Goal: Find specific page/section: Find specific page/section

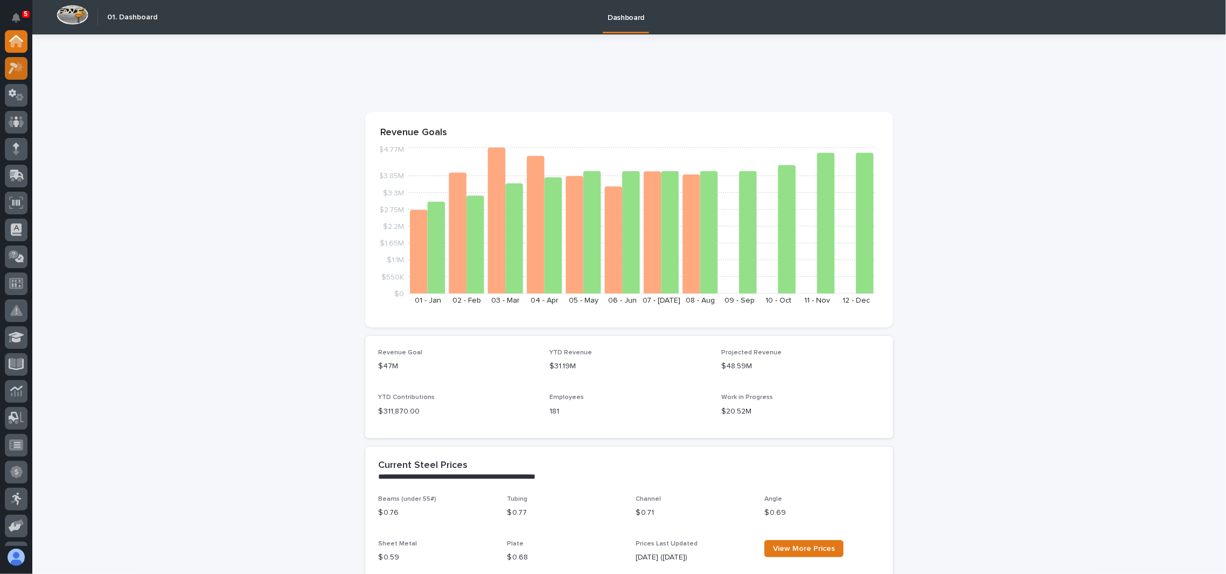
click at [18, 66] on icon at bounding box center [19, 66] width 9 height 11
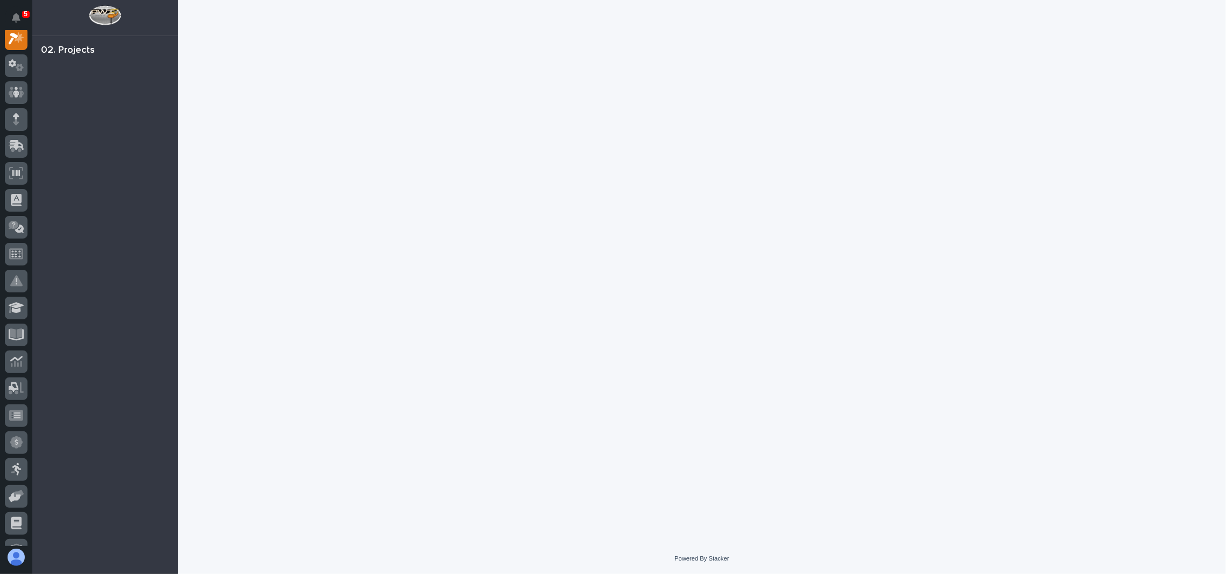
scroll to position [26, 0]
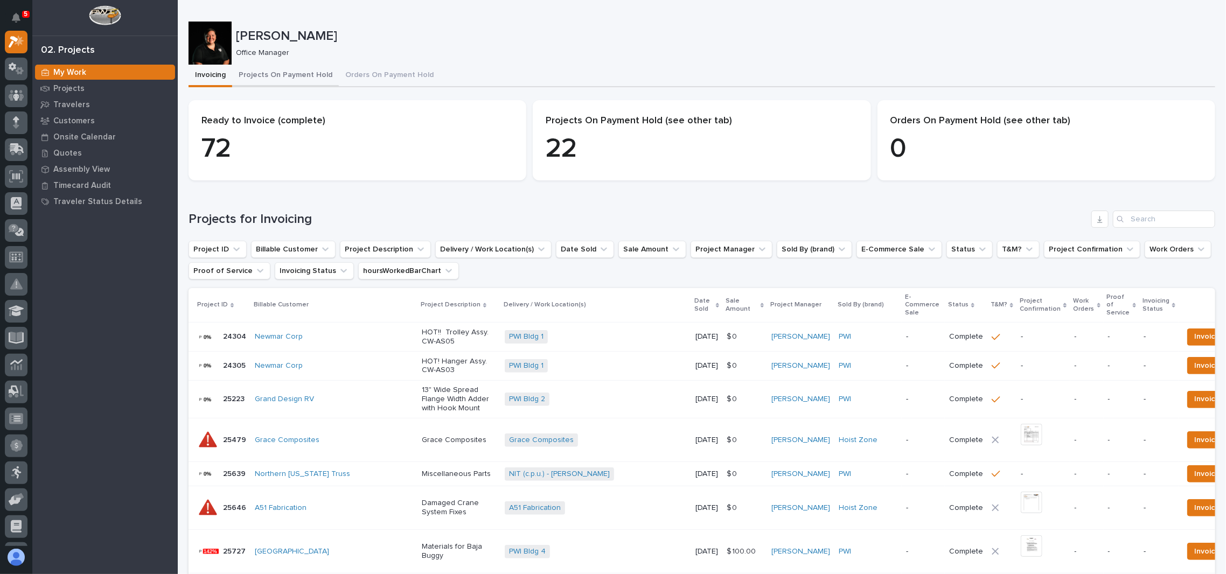
click at [302, 78] on button "Projects On Payment Hold" at bounding box center [285, 76] width 107 height 23
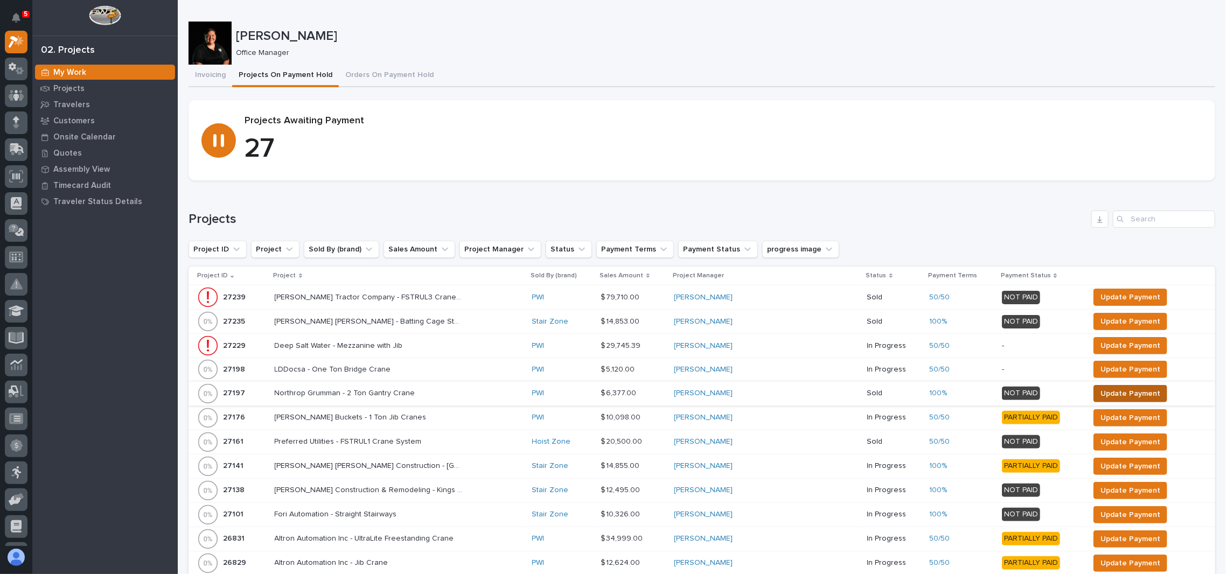
click at [1121, 388] on span "Update Payment" at bounding box center [1131, 393] width 60 height 13
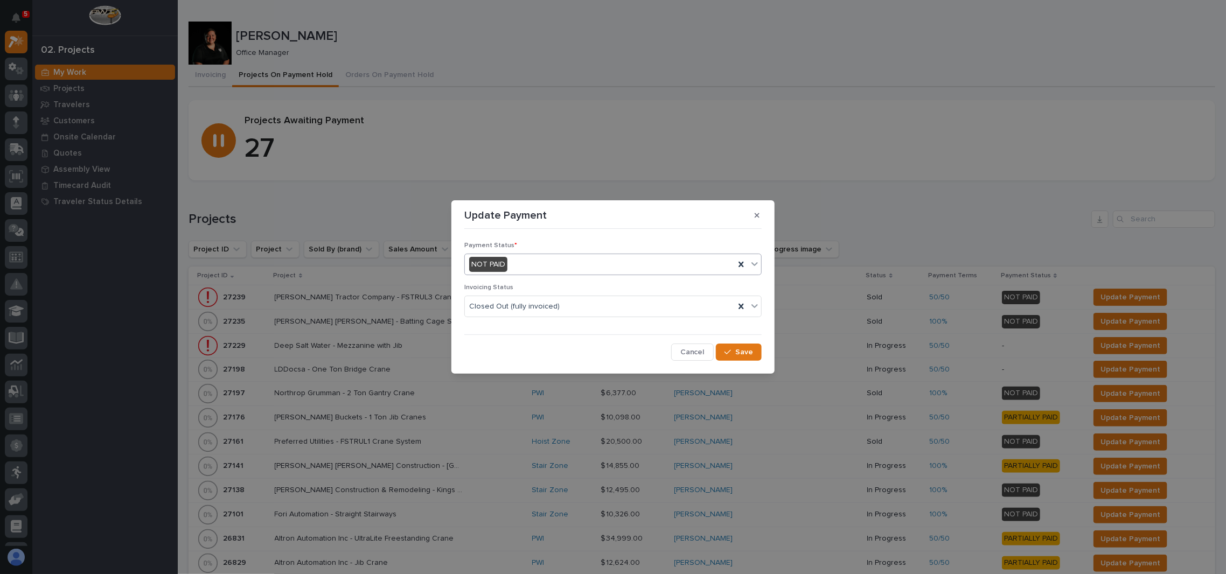
click at [590, 274] on div "NOT PAID" at bounding box center [612, 265] width 297 height 22
click at [538, 324] on div "PAID IN FULL" at bounding box center [613, 323] width 296 height 19
click at [752, 346] on button "Save" at bounding box center [739, 352] width 46 height 17
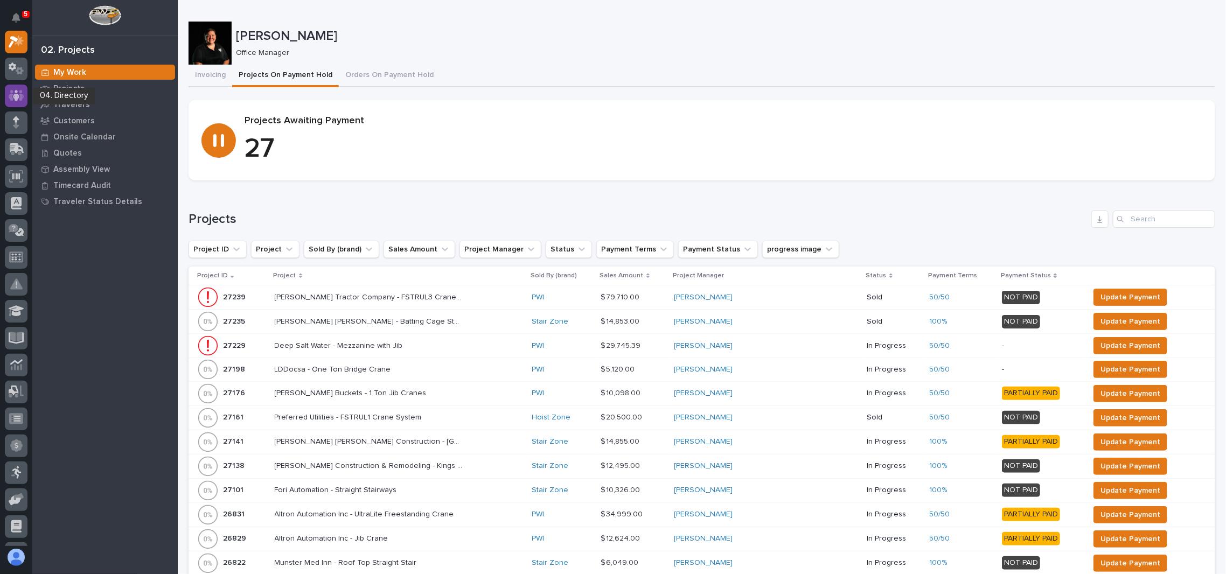
click at [13, 98] on icon at bounding box center [17, 95] width 16 height 12
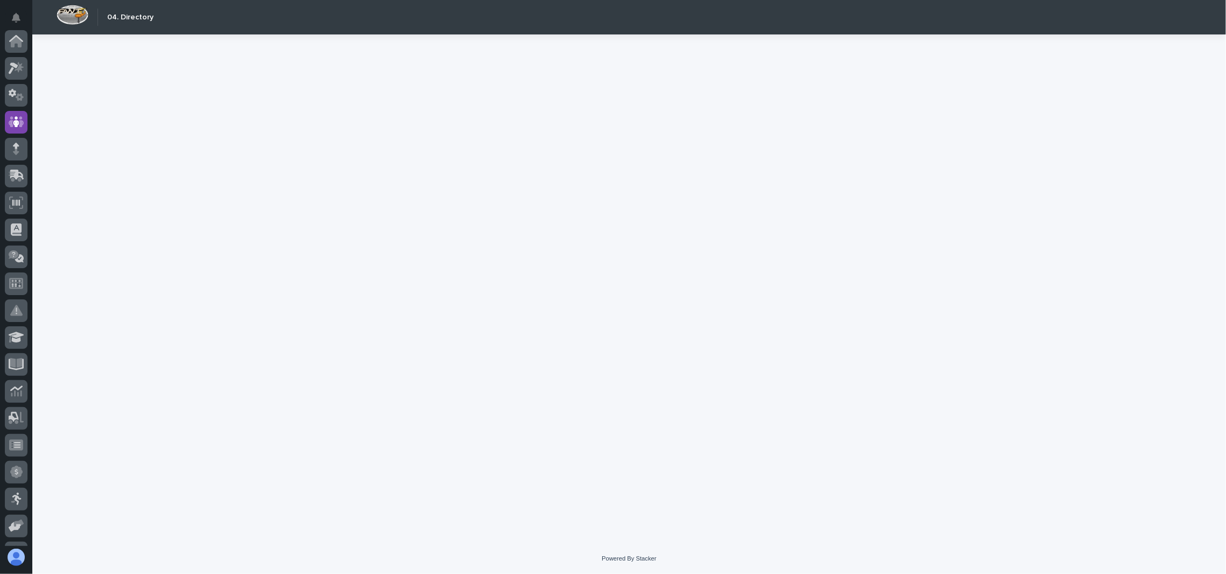
scroll to position [81, 0]
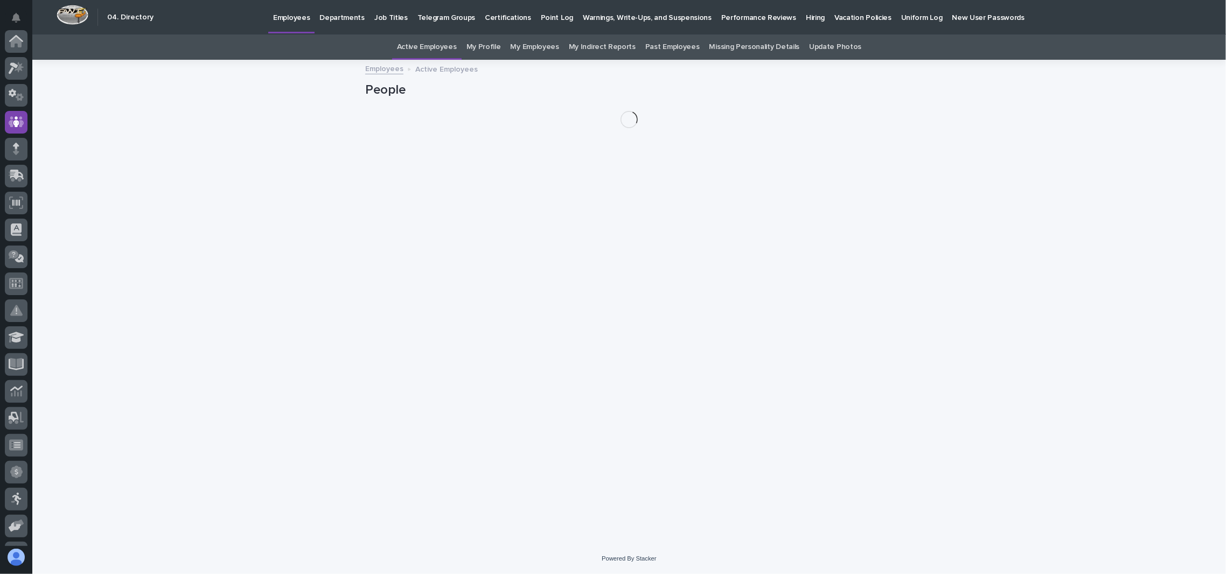
scroll to position [81, 0]
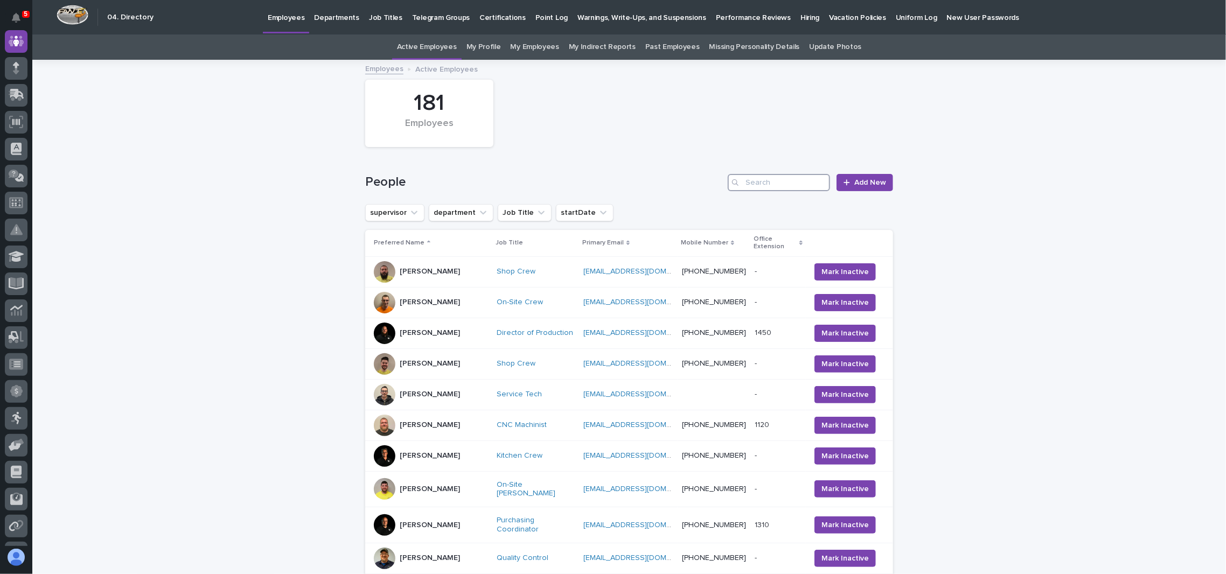
click at [760, 183] on input "Search" at bounding box center [779, 182] width 102 height 17
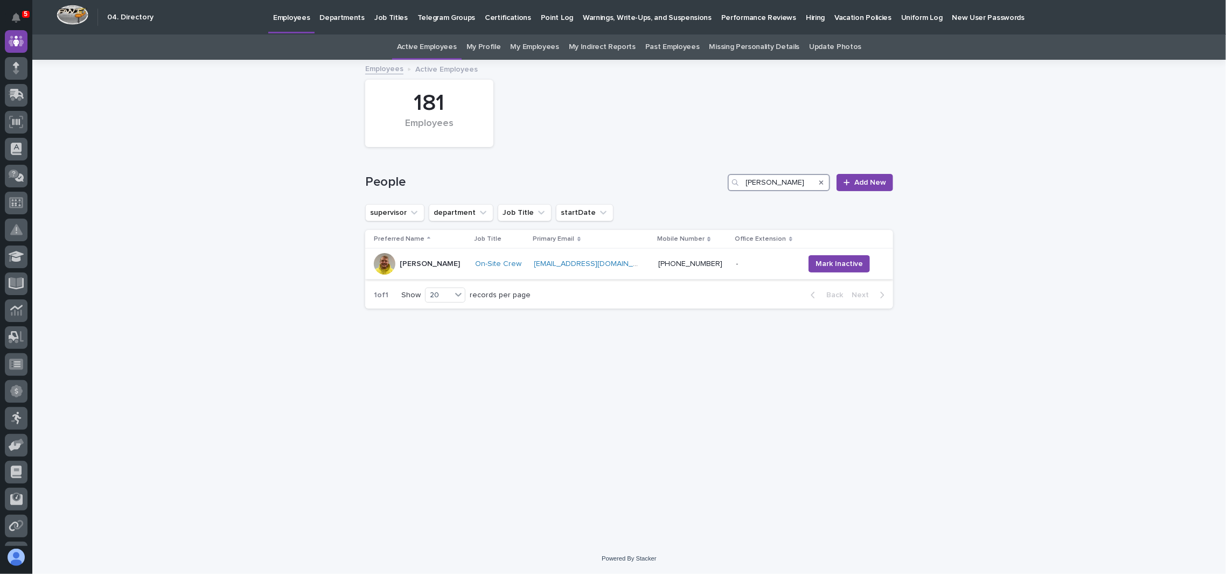
type input "griffen"
click at [389, 257] on div at bounding box center [385, 264] width 22 height 22
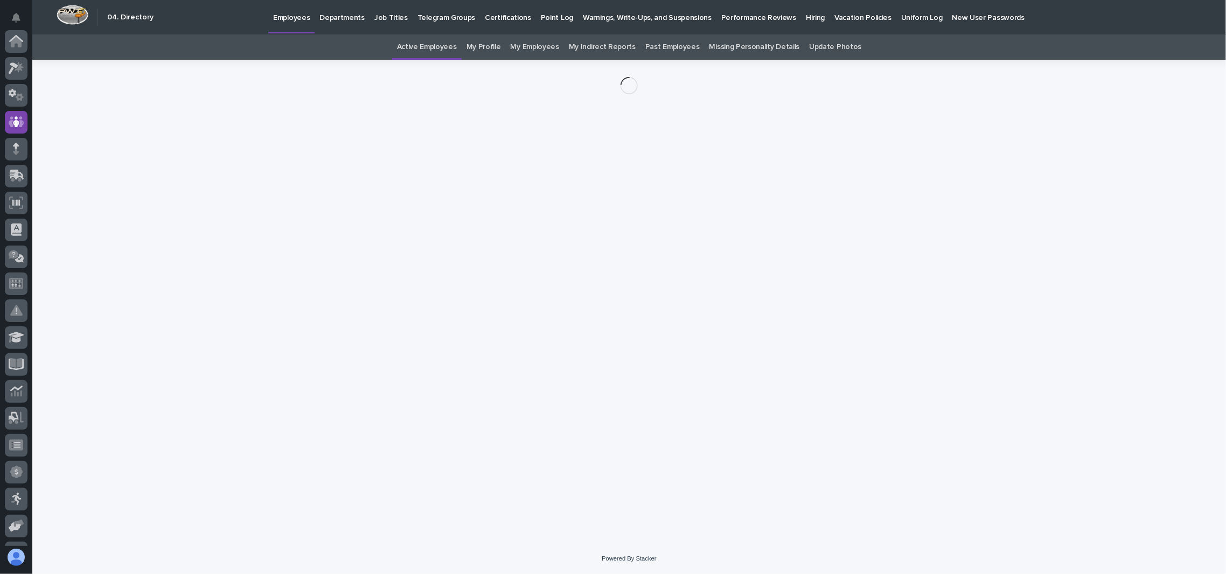
scroll to position [81, 0]
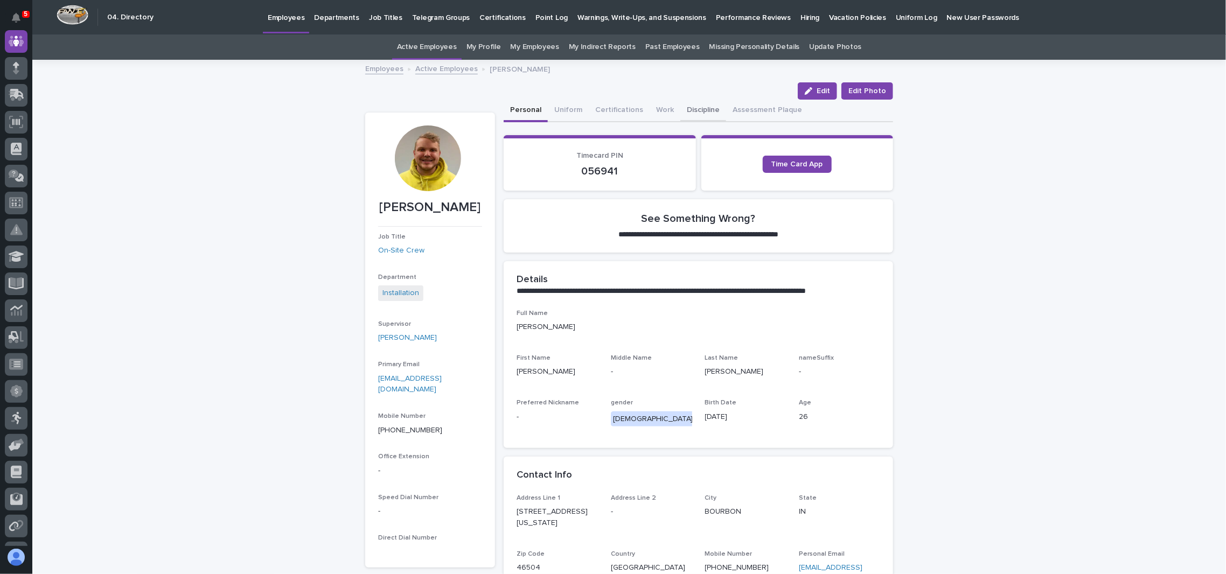
click at [703, 106] on button "Discipline" at bounding box center [703, 111] width 46 height 23
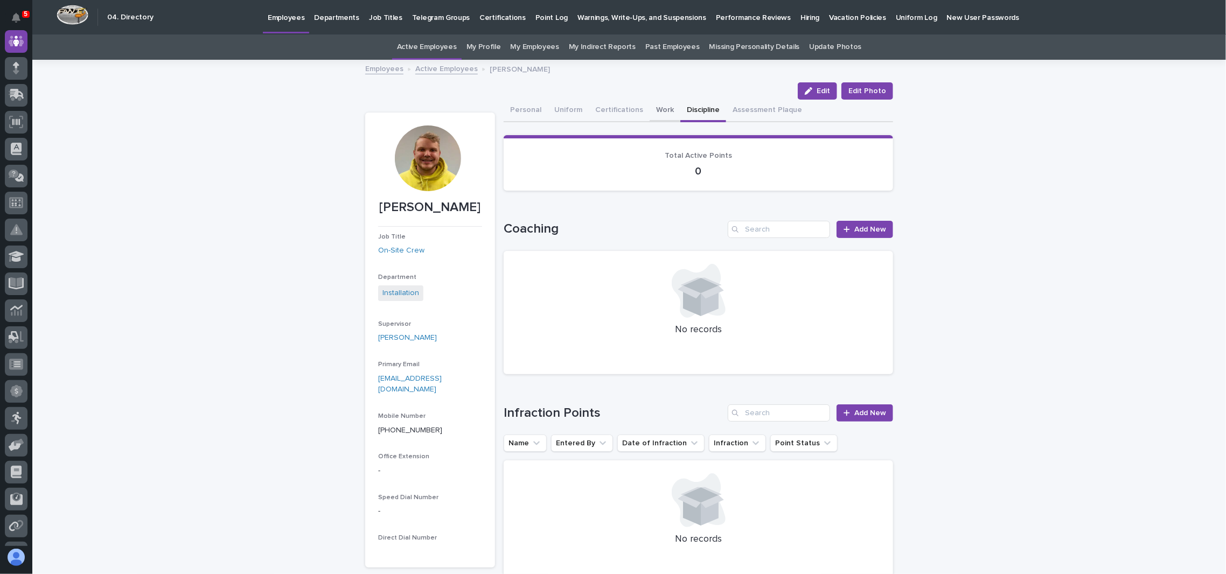
click at [651, 110] on button "Work" at bounding box center [665, 111] width 31 height 23
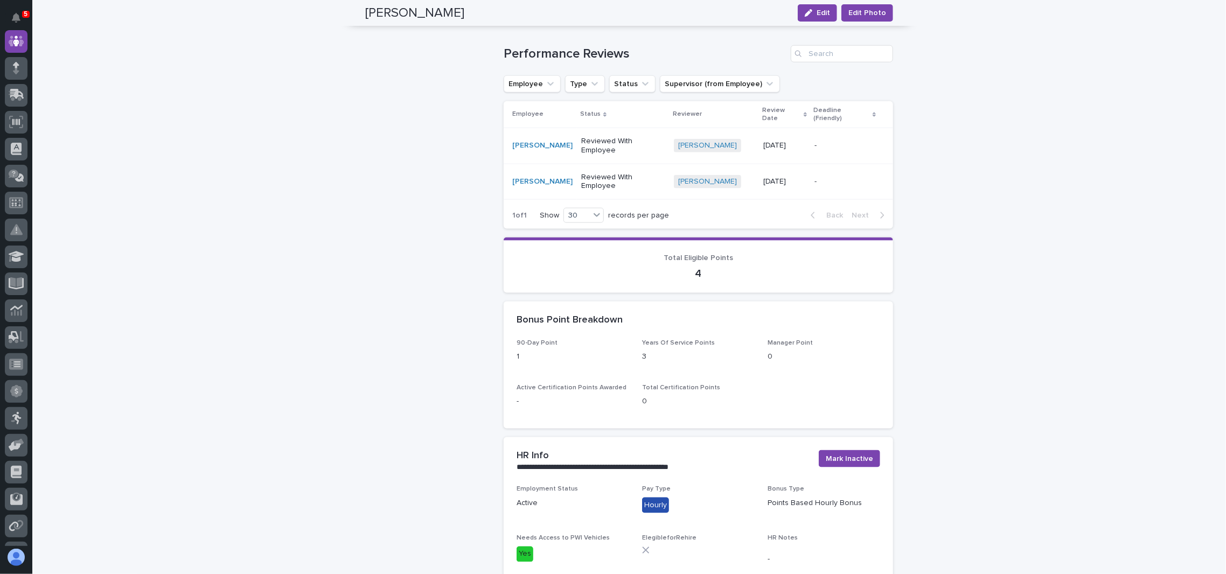
scroll to position [862, 0]
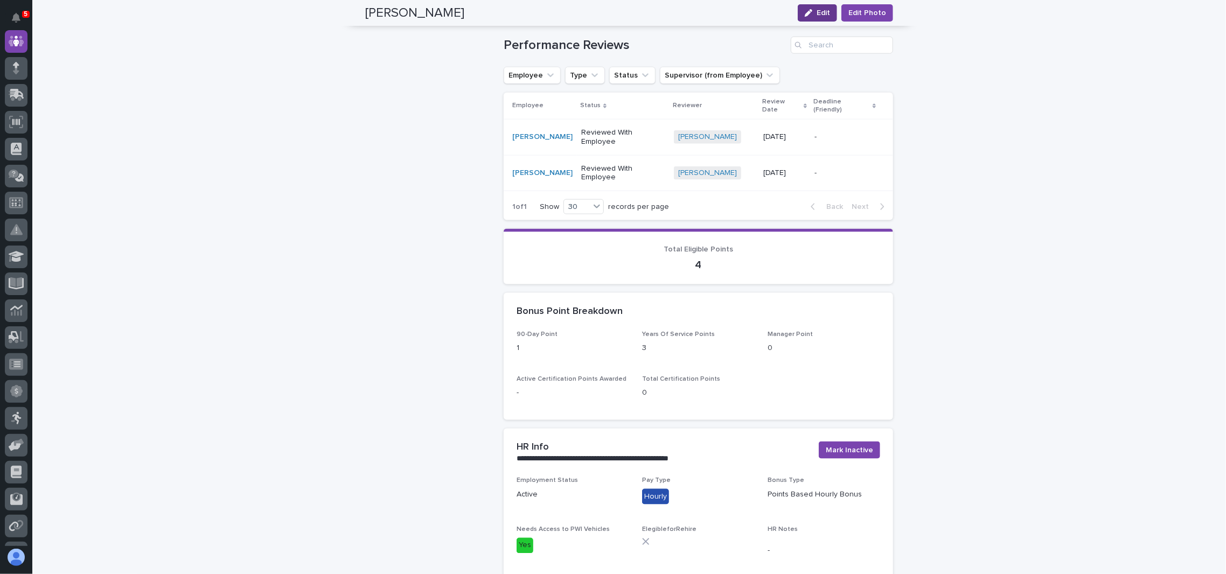
click at [821, 10] on span "Edit" at bounding box center [823, 13] width 13 height 8
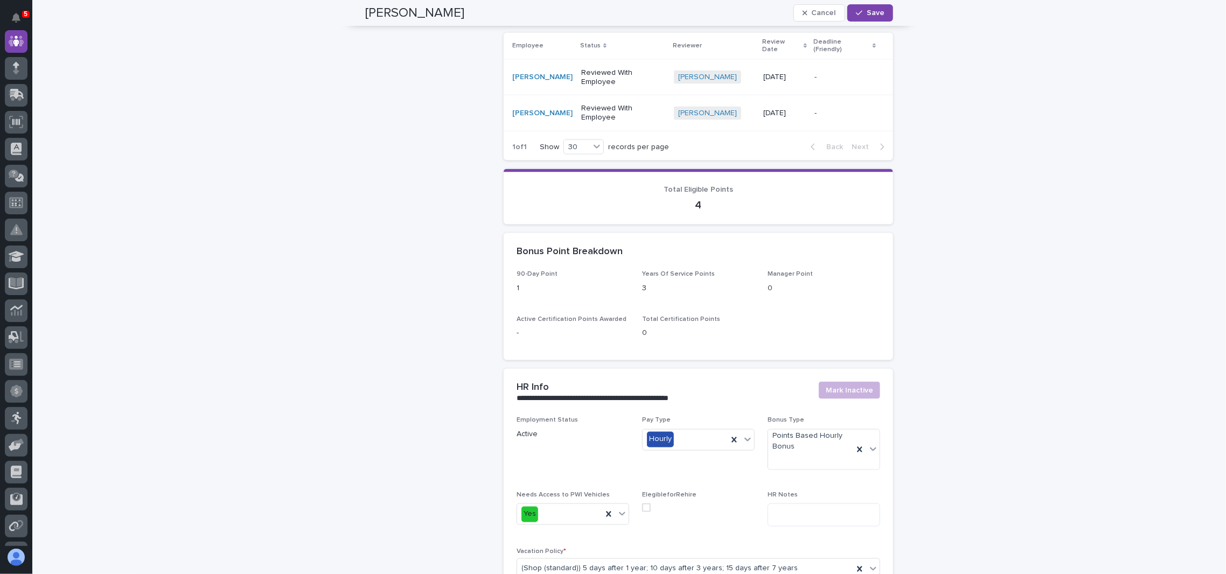
scroll to position [1005, 0]
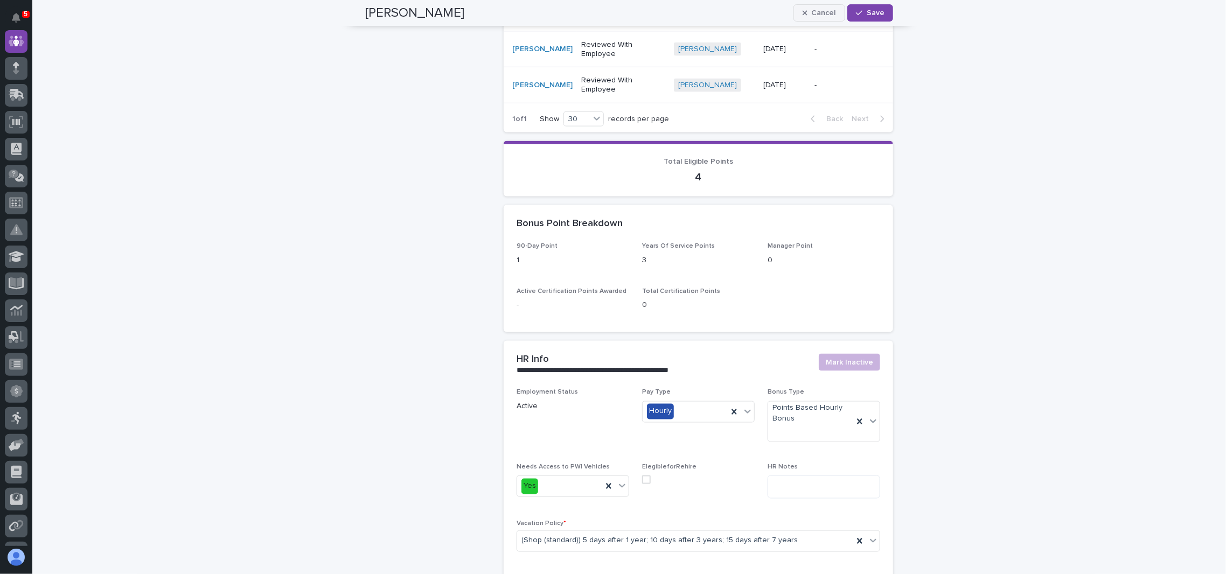
click at [812, 13] on span "Cancel" at bounding box center [824, 13] width 24 height 8
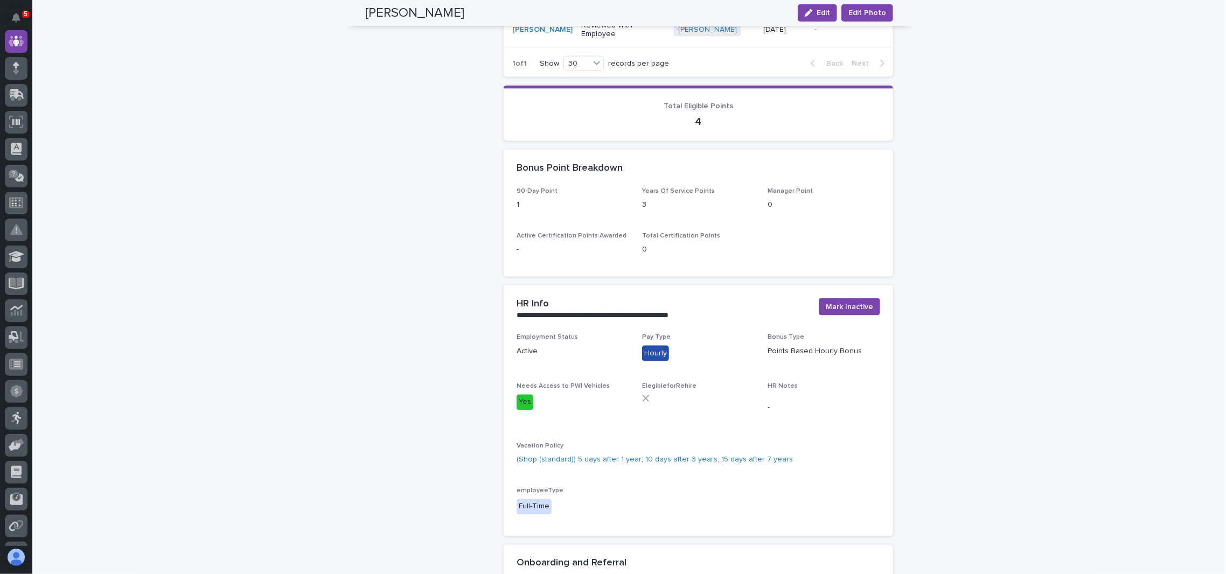
click at [560, 165] on div "Bonus Point Breakdown" at bounding box center [699, 169] width 390 height 38
click at [692, 115] on p "4" at bounding box center [699, 121] width 364 height 13
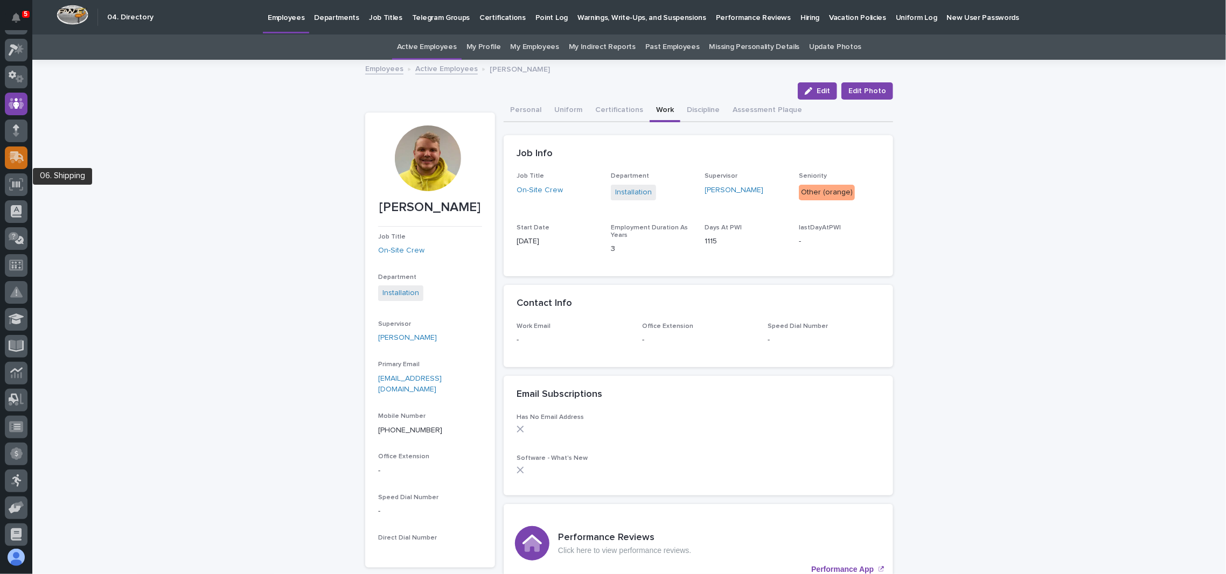
scroll to position [0, 0]
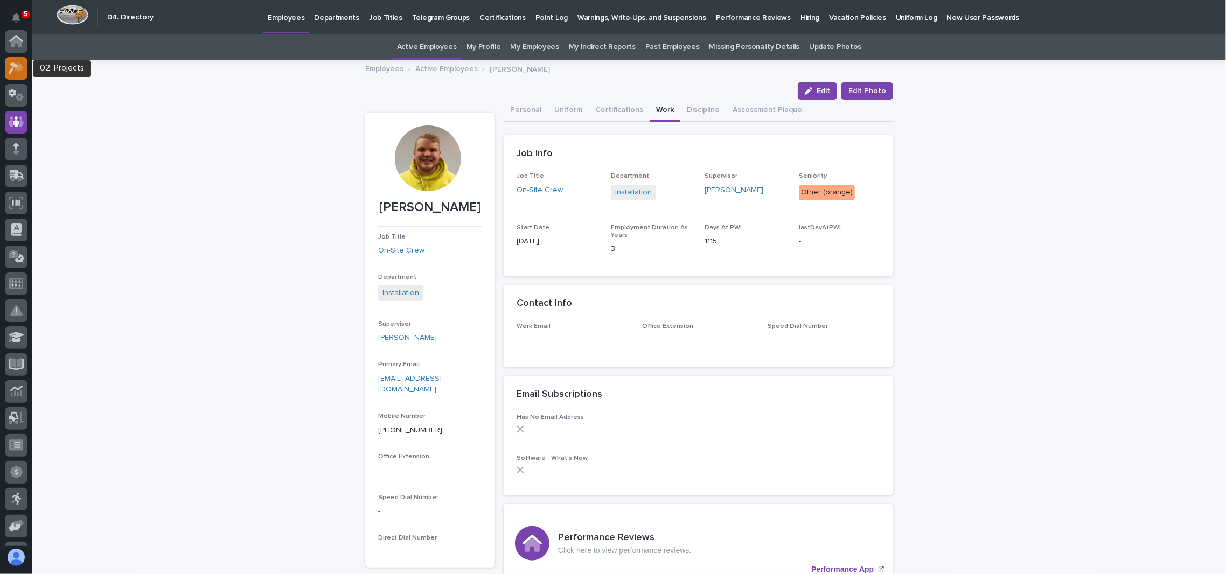
click at [21, 66] on icon at bounding box center [19, 66] width 9 height 11
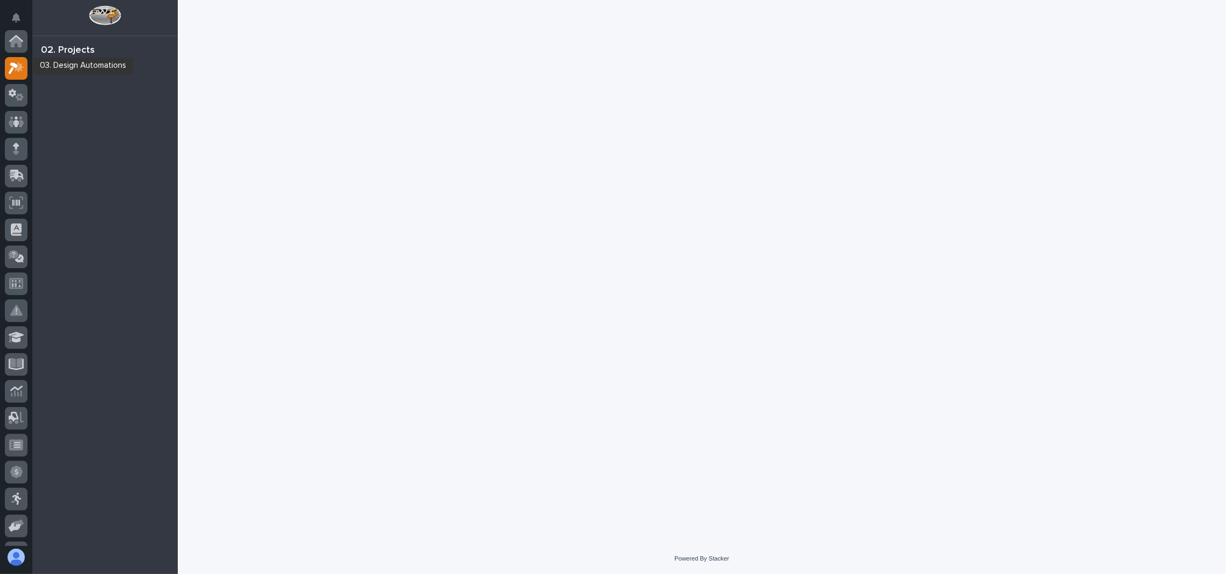
scroll to position [26, 0]
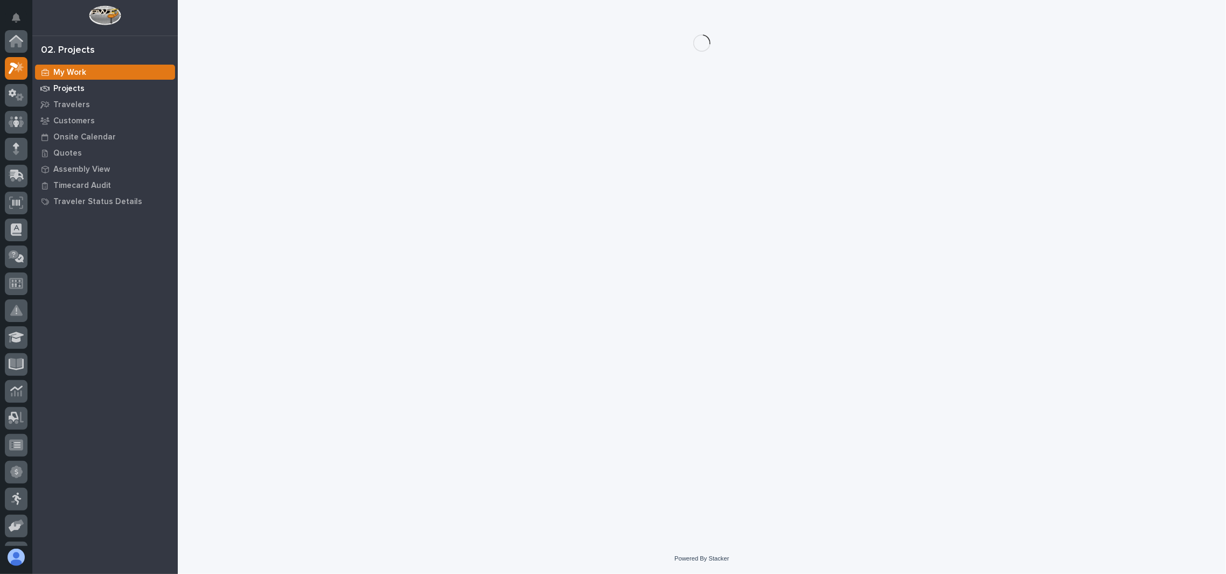
scroll to position [26, 0]
click at [109, 89] on div "Projects" at bounding box center [105, 88] width 140 height 15
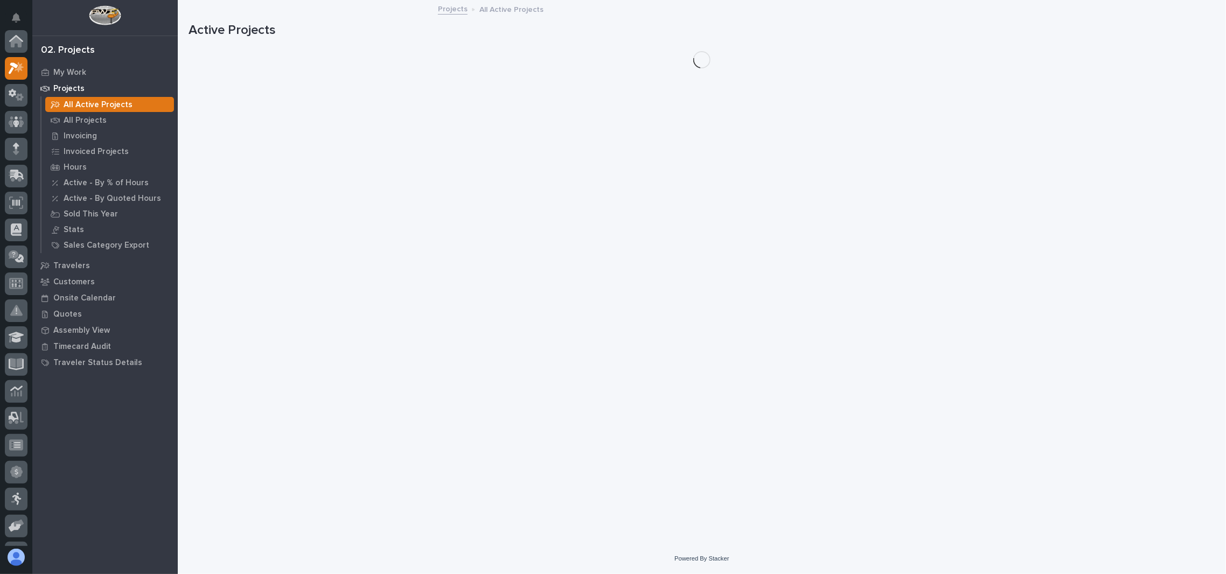
scroll to position [26, 0]
click at [94, 120] on p "All Projects" at bounding box center [85, 121] width 43 height 10
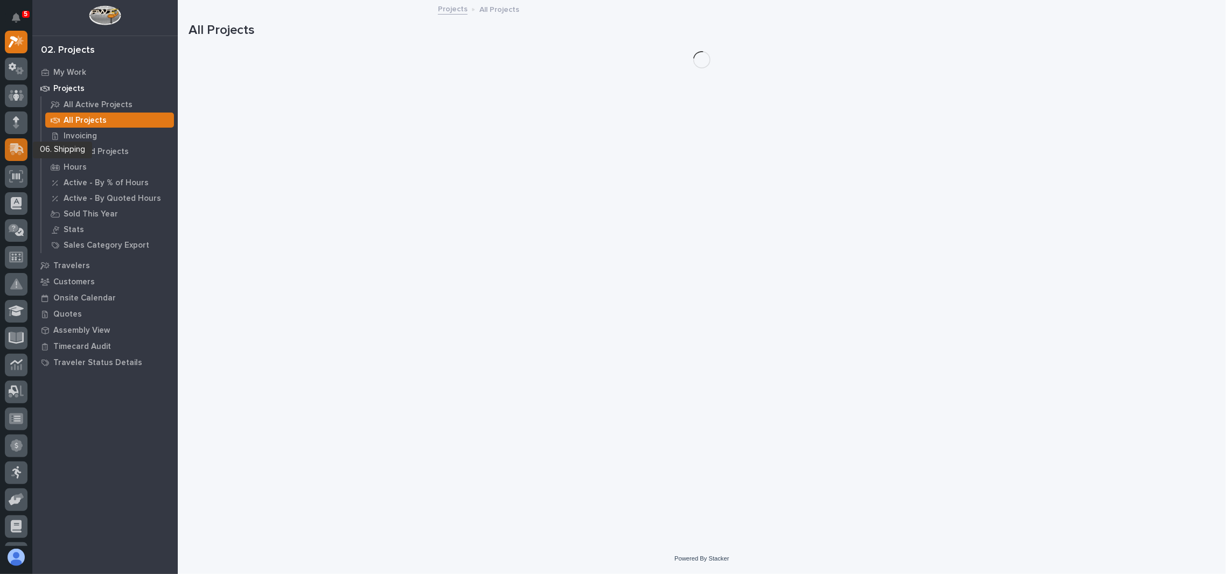
click at [10, 144] on icon at bounding box center [17, 148] width 14 height 10
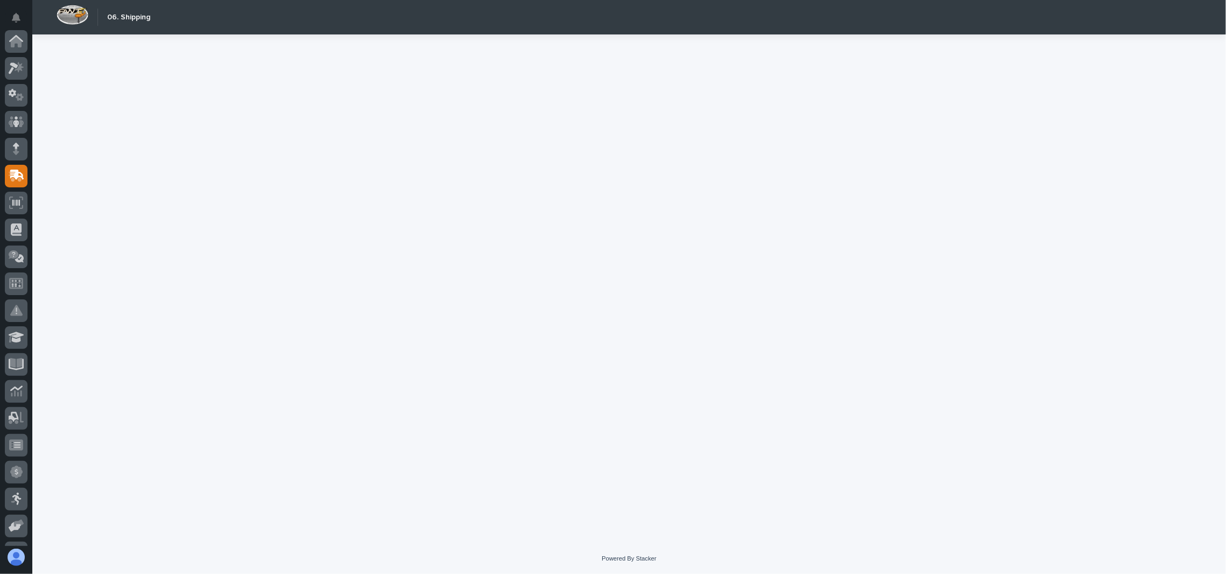
scroll to position [134, 0]
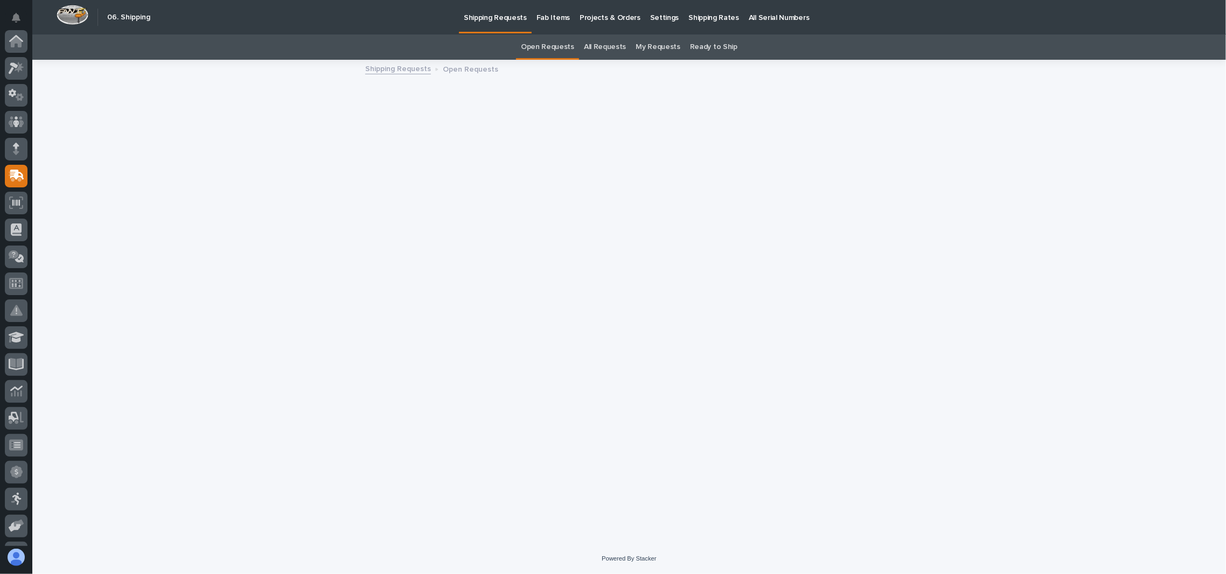
scroll to position [134, 0]
click at [598, 44] on link "All Requests" at bounding box center [605, 46] width 42 height 25
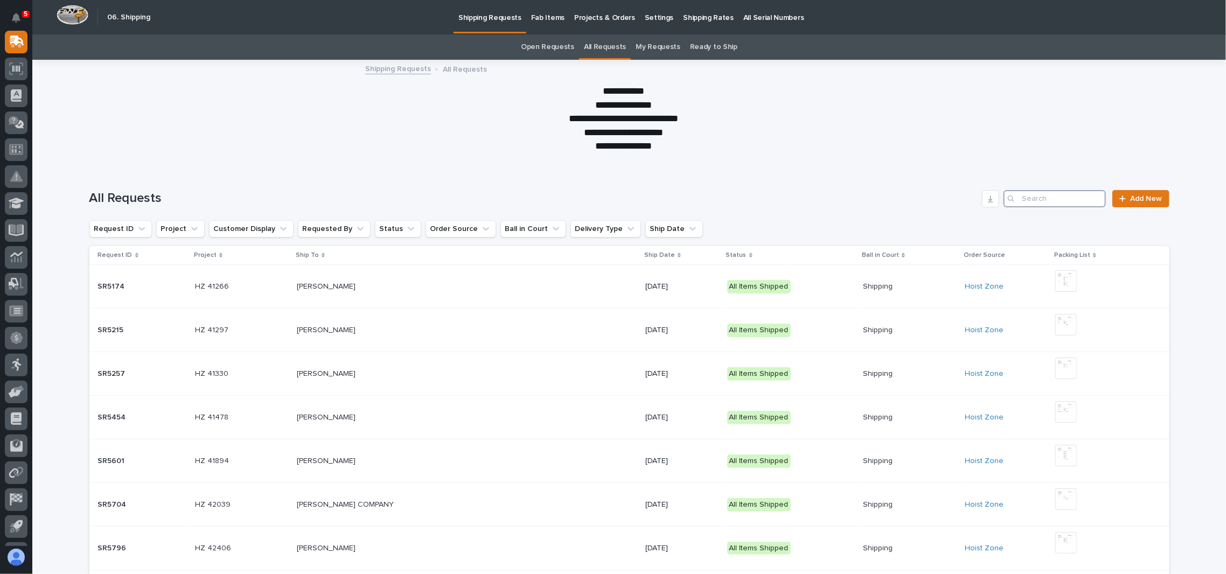
click at [1048, 202] on input "Search" at bounding box center [1055, 198] width 102 height 17
type input "7016"
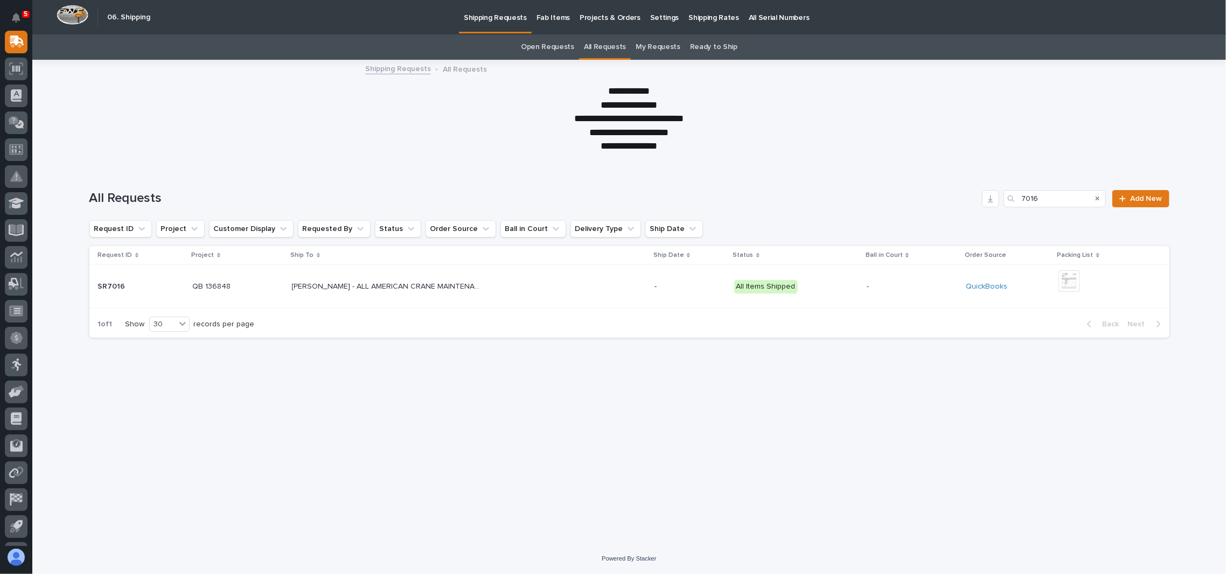
click at [116, 284] on p "SR7016" at bounding box center [113, 285] width 30 height 11
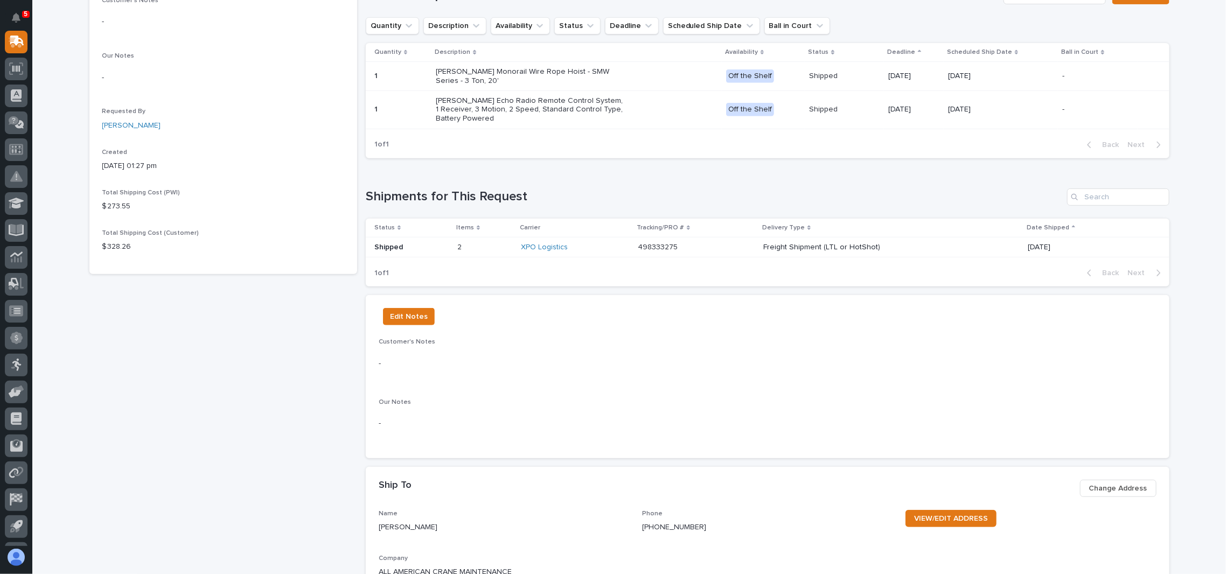
scroll to position [431, 0]
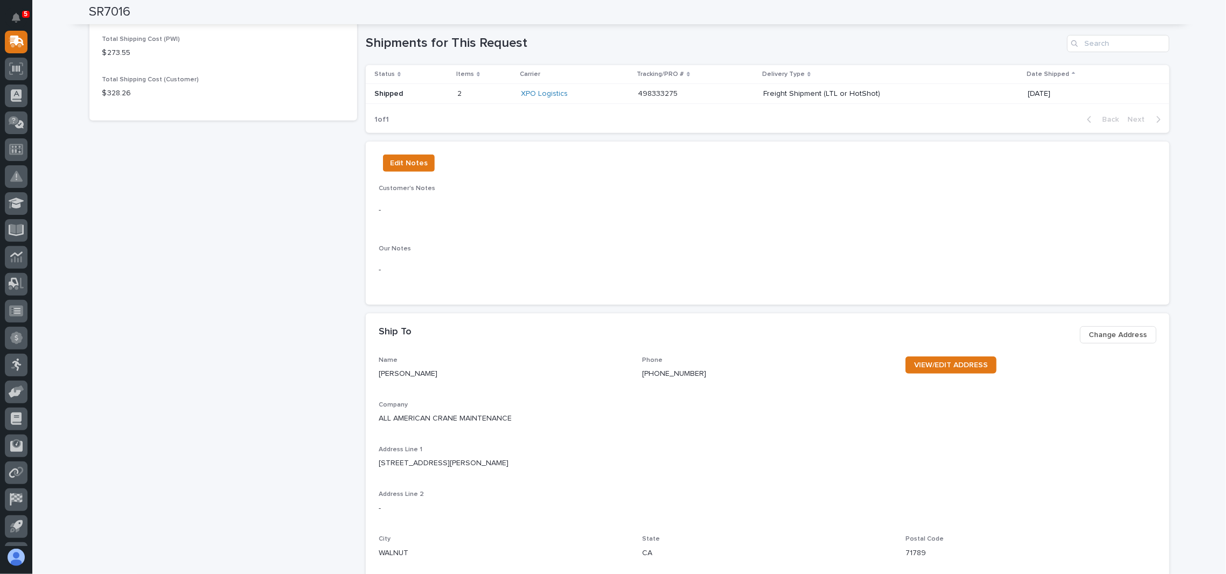
click at [763, 92] on p "Freight Shipment (LTL or HotShot)" at bounding box center [857, 93] width 189 height 9
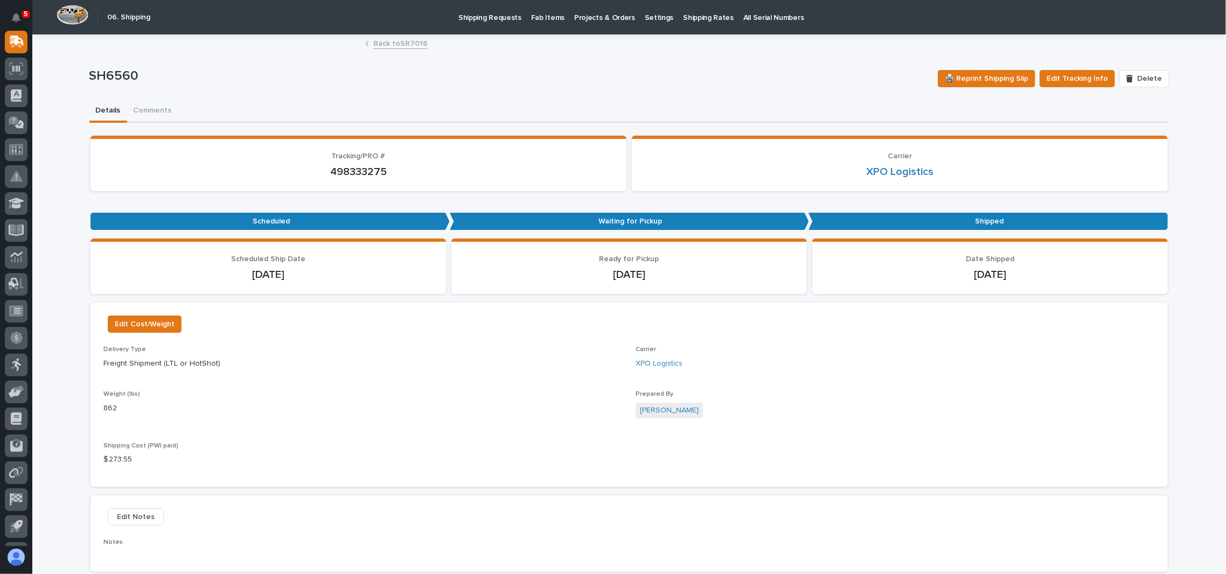
click at [405, 41] on link "Back to SR7016" at bounding box center [400, 43] width 54 height 12
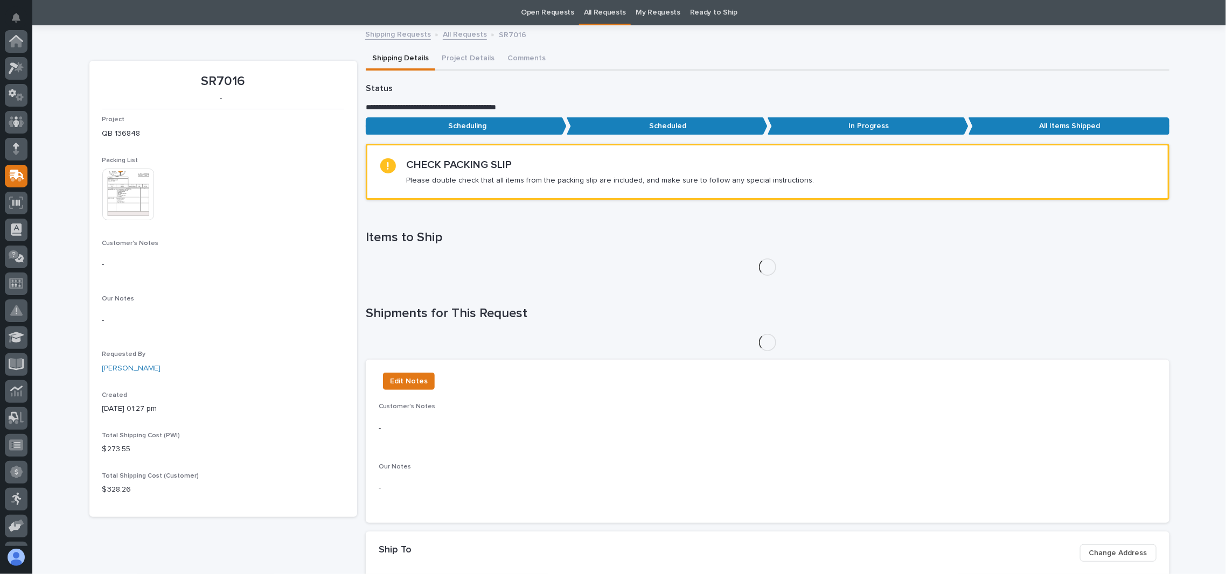
scroll to position [134, 0]
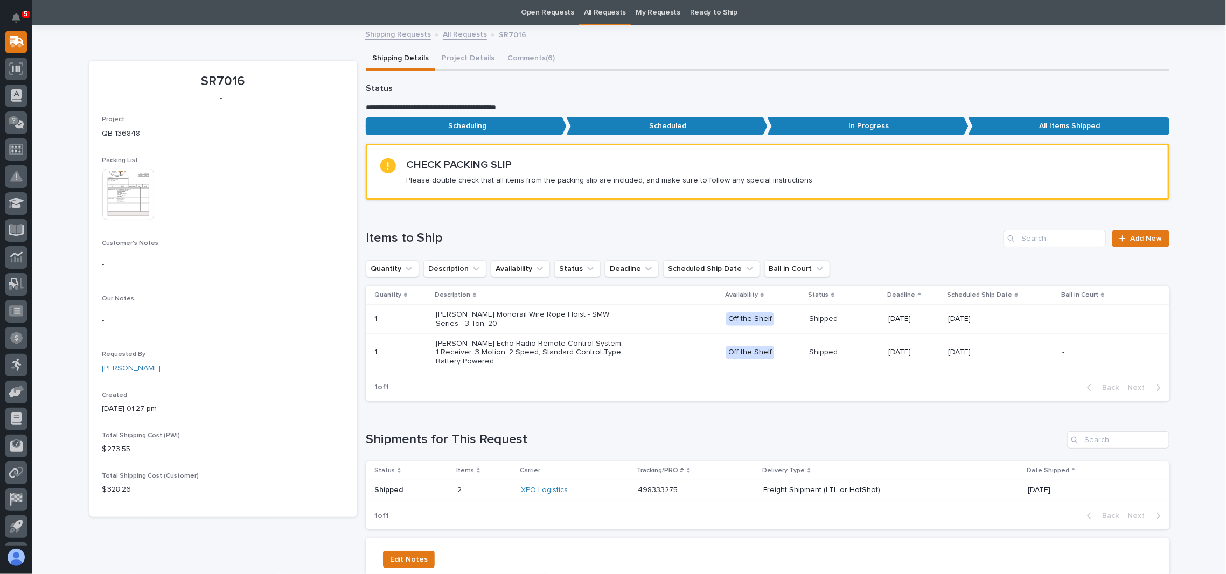
click at [380, 37] on link "Shipping Requests" at bounding box center [398, 33] width 66 height 12
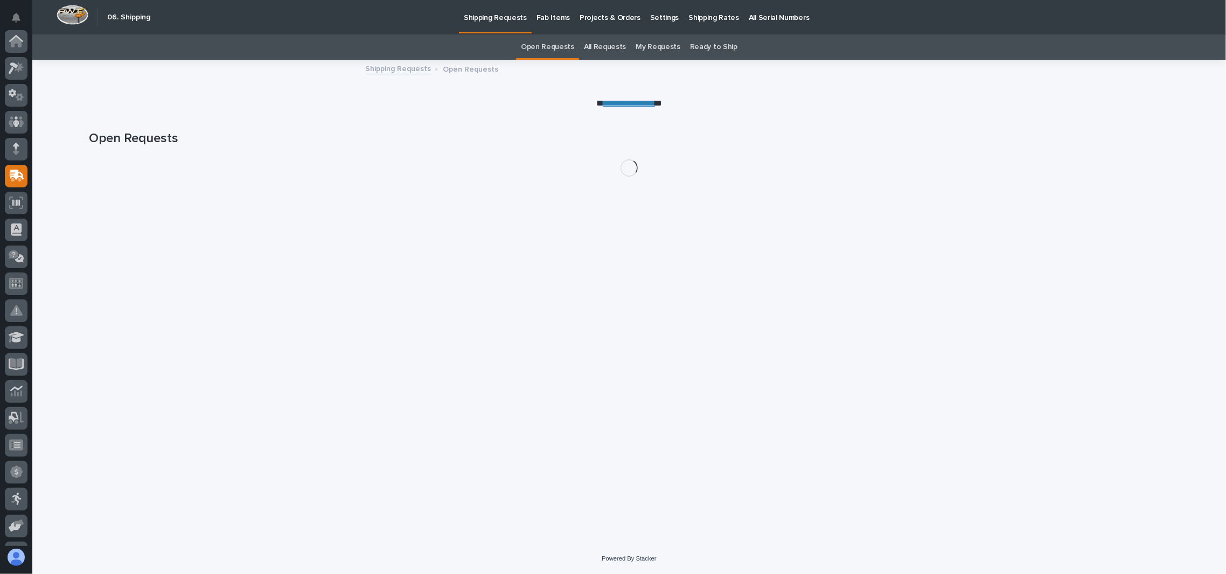
scroll to position [134, 0]
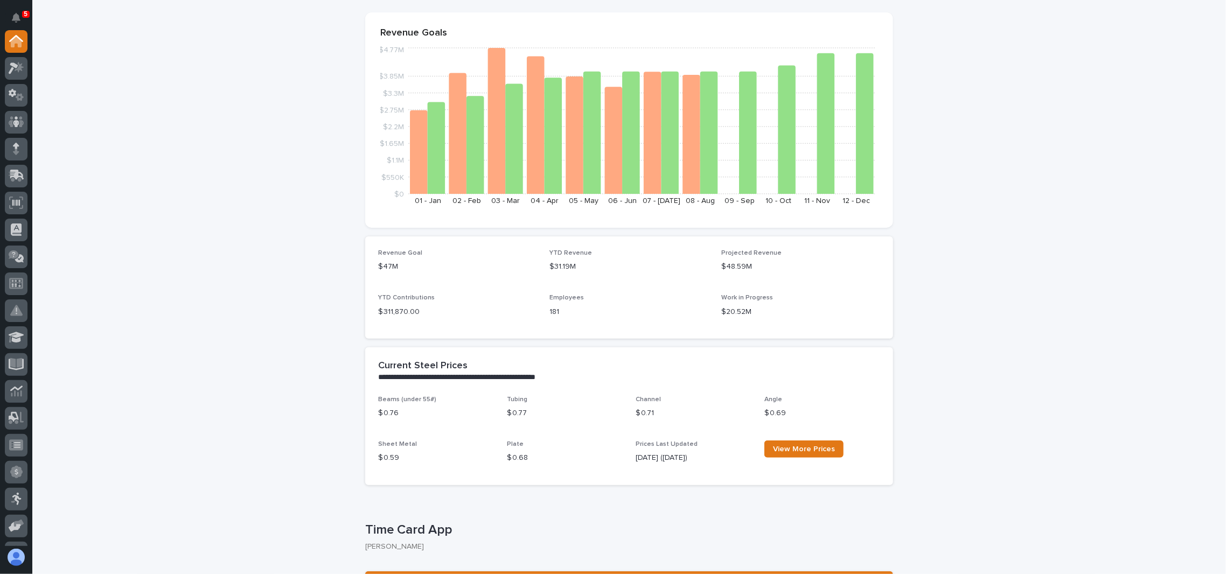
scroll to position [574, 0]
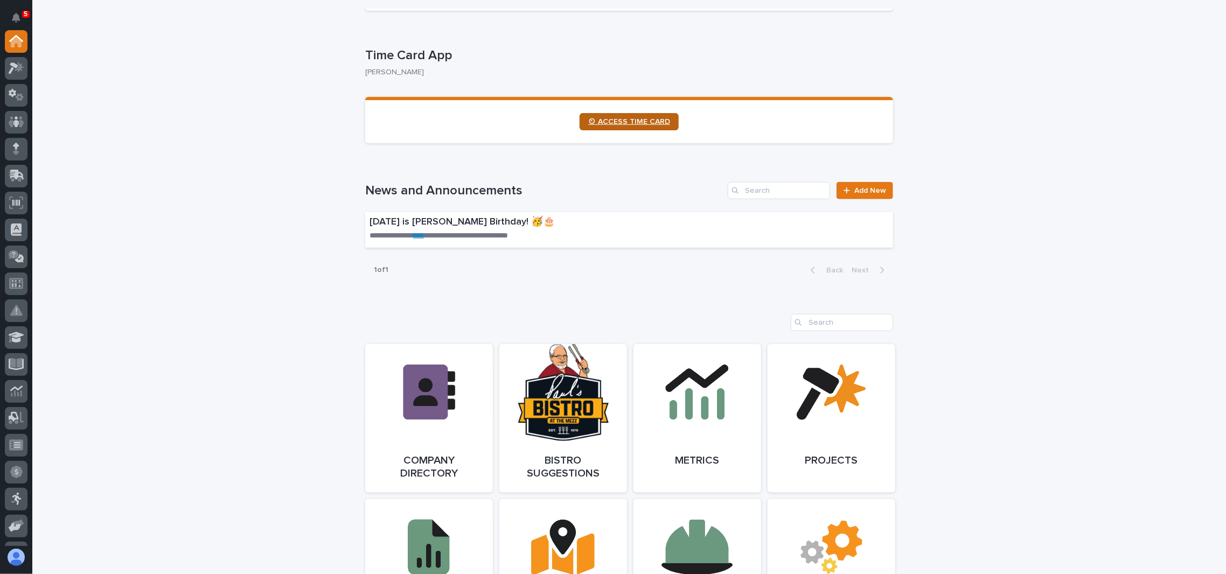
click at [621, 116] on link "⏲ ACCESS TIME CARD" at bounding box center [629, 121] width 99 height 17
